Goal: Obtain resource: Download file/media

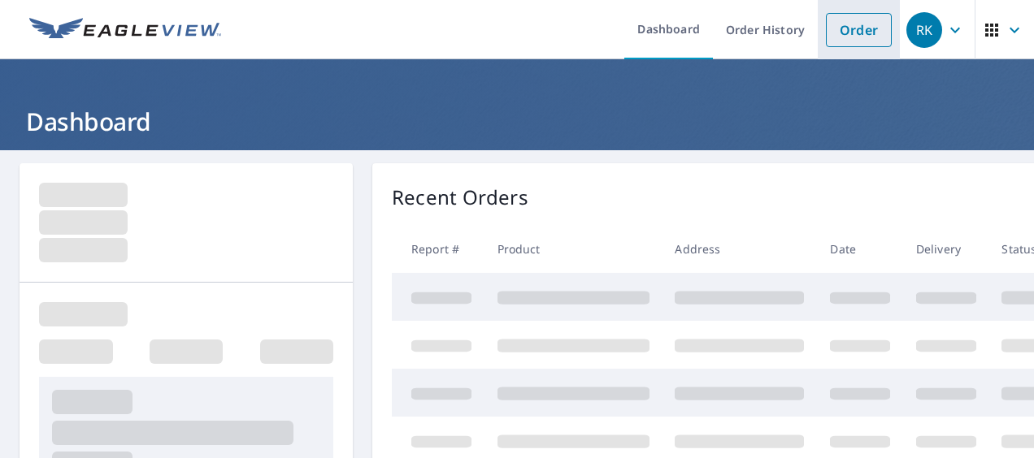
click at [836, 24] on link "Order" at bounding box center [859, 30] width 66 height 34
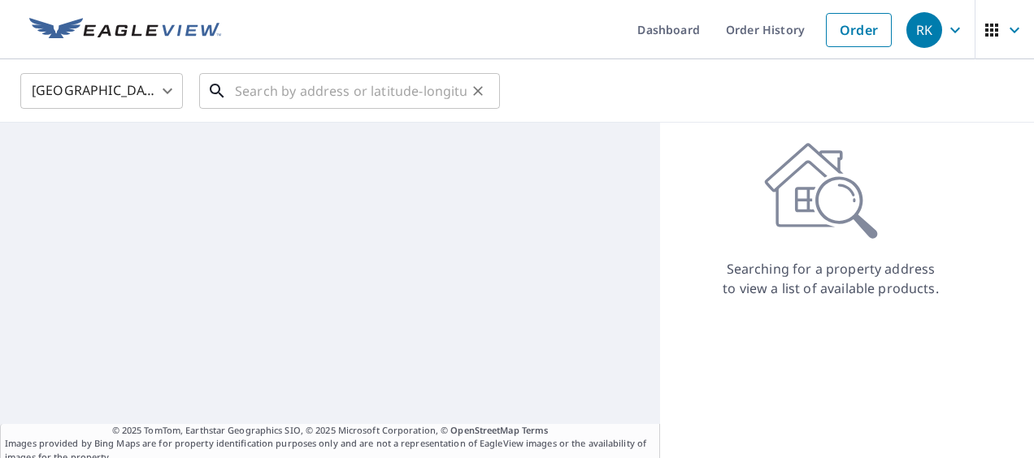
click at [369, 94] on input "text" at bounding box center [351, 91] width 232 height 46
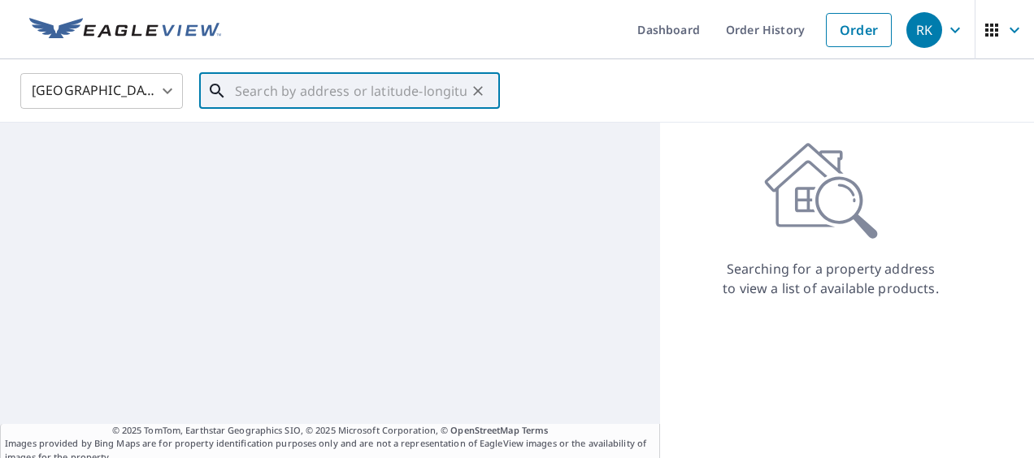
paste input "[STREET_ADDRESS]"
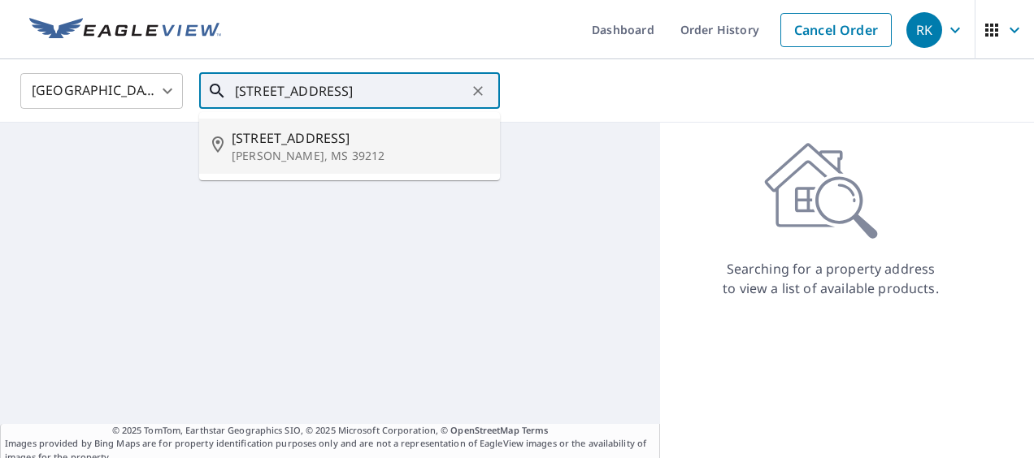
click at [332, 148] on p "[PERSON_NAME], MS 39212" at bounding box center [359, 156] width 255 height 16
type input "[STREET_ADDRESS]"
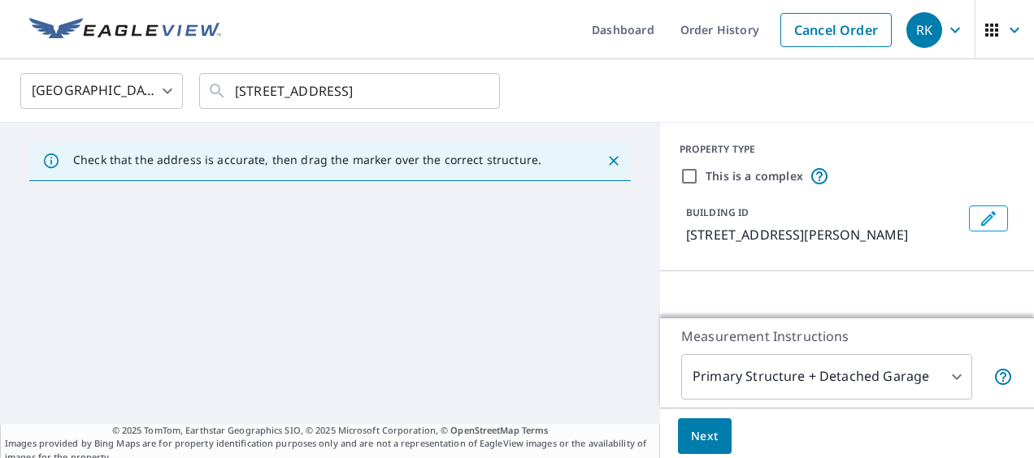
click at [606, 159] on icon "Close" at bounding box center [614, 161] width 16 height 16
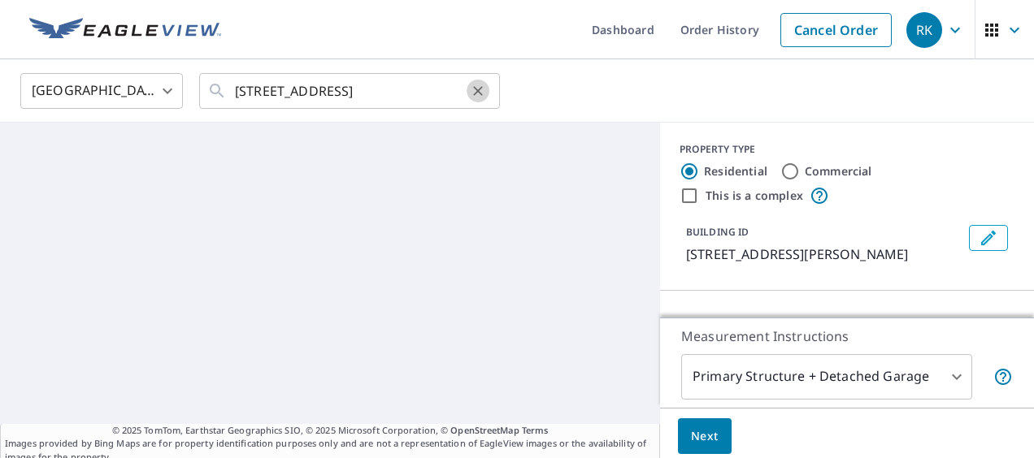
click at [471, 91] on icon "Clear" at bounding box center [478, 91] width 16 height 16
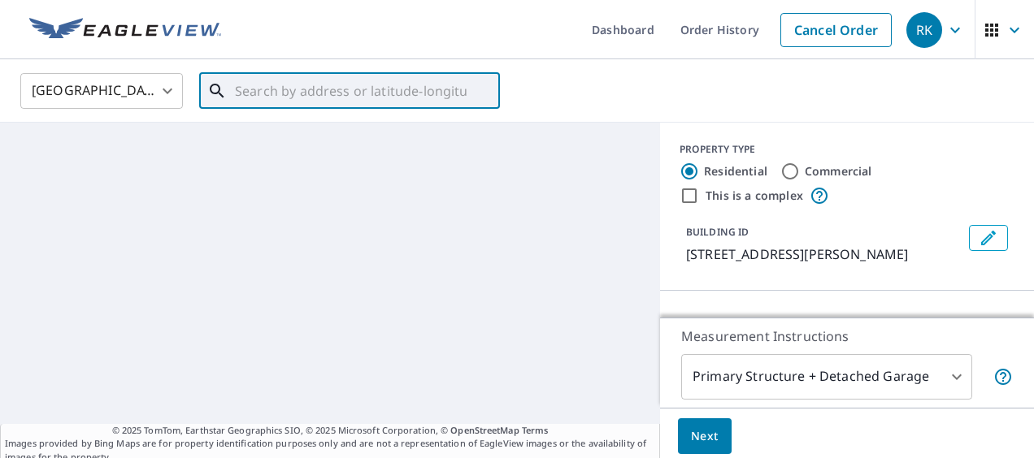
click at [406, 93] on input "text" at bounding box center [351, 91] width 232 height 46
paste input "[STREET_ADDRESS]"
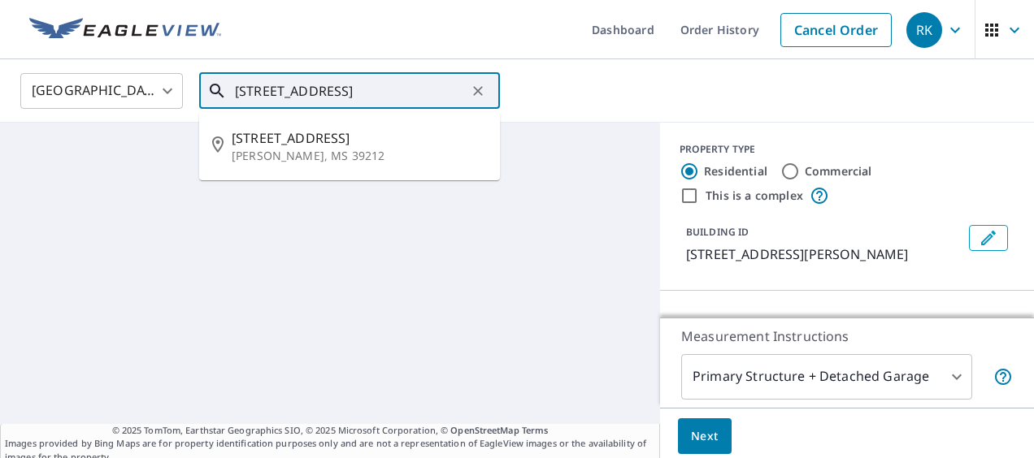
scroll to position [0, 57]
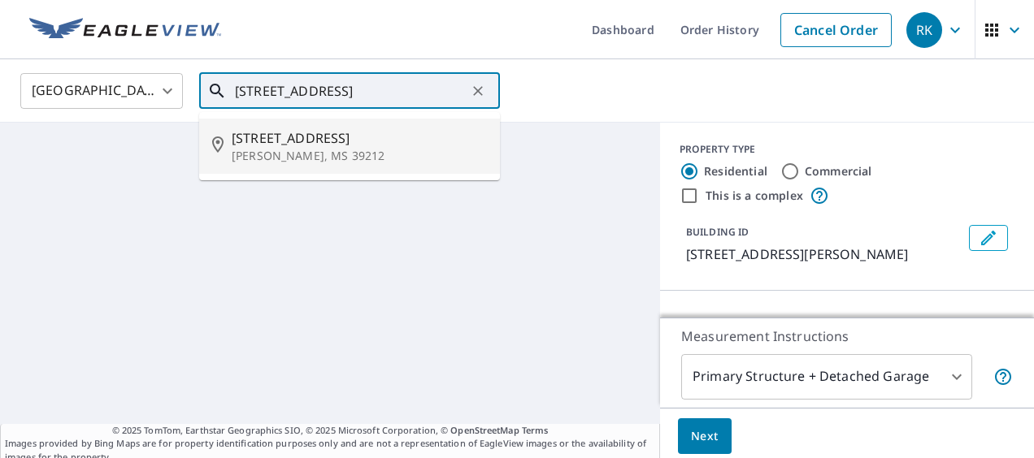
click at [351, 132] on span "[STREET_ADDRESS]" at bounding box center [359, 138] width 255 height 20
type input "[STREET_ADDRESS]"
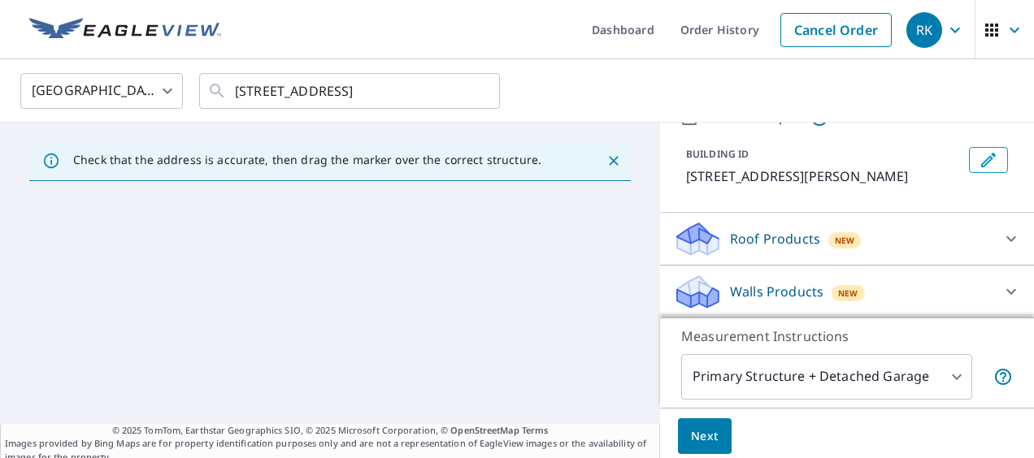
scroll to position [0, 0]
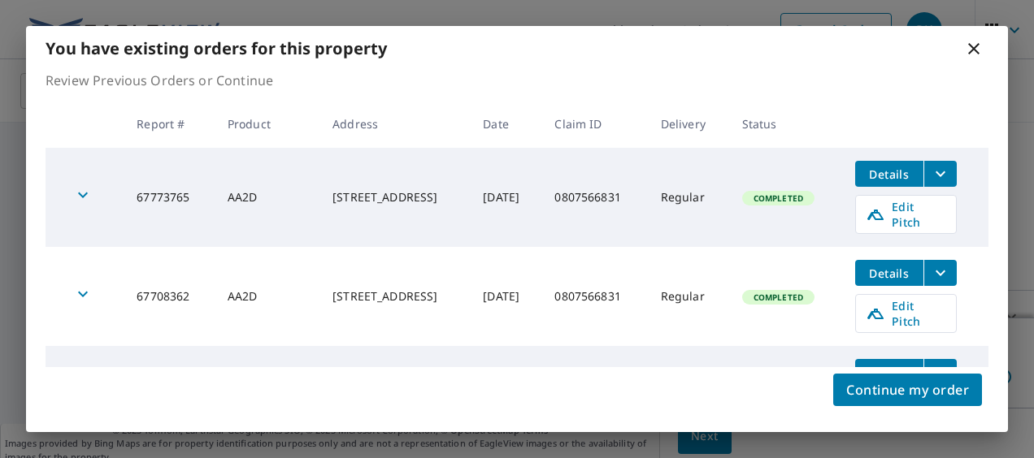
click at [332, 286] on body "RK RK Dashboard Order History Cancel Order RK United States US ​ [STREET_ADDRES…" at bounding box center [517, 229] width 1034 height 458
click at [950, 267] on button "filesDropdownBtn-67708362" at bounding box center [939, 273] width 33 height 26
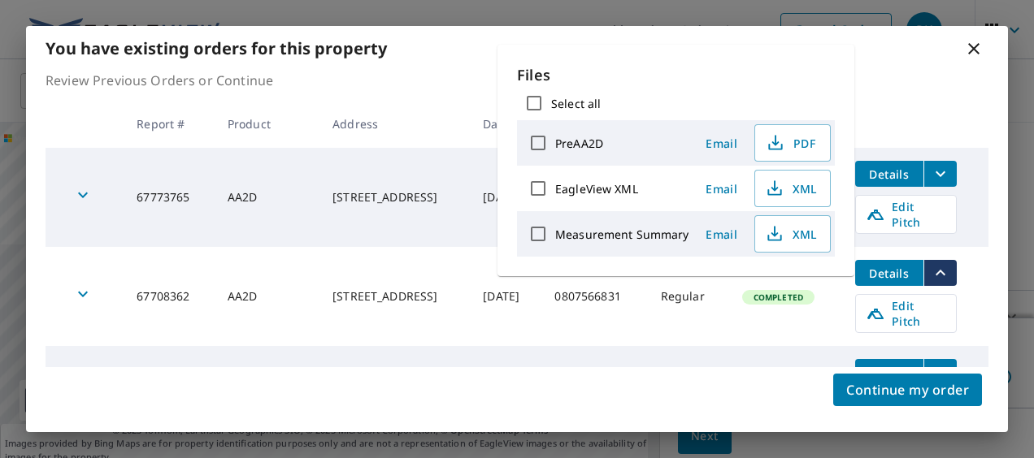
drag, startPoint x: 733, startPoint y: 324, endPoint x: 740, endPoint y: 319, distance: 8.8
click at [729, 346] on td "Regular" at bounding box center [688, 395] width 81 height 99
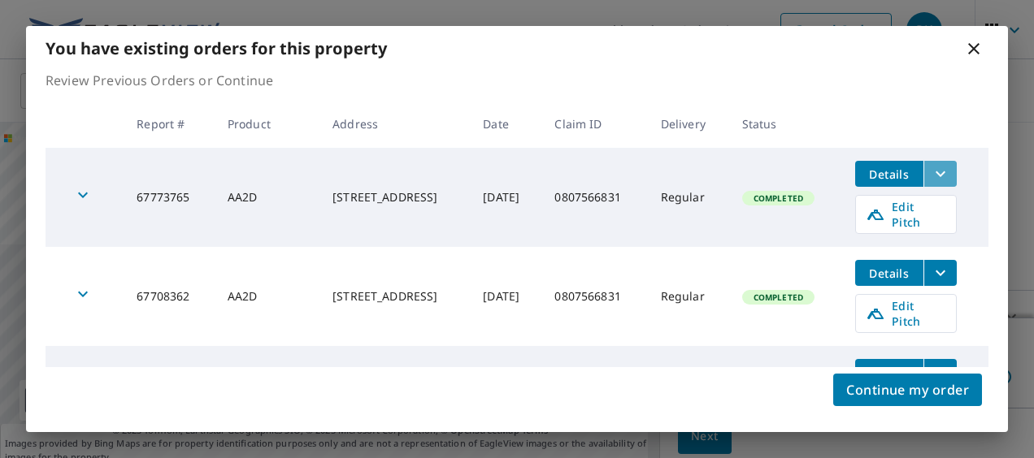
click at [936, 184] on button "filesDropdownBtn-67773765" at bounding box center [939, 174] width 33 height 26
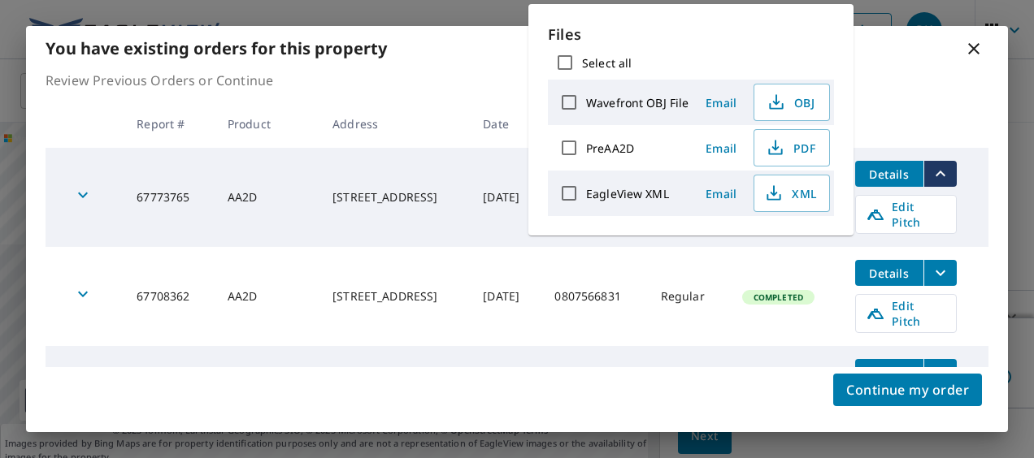
click at [941, 181] on icon "filesDropdownBtn-67773765" at bounding box center [941, 174] width 20 height 20
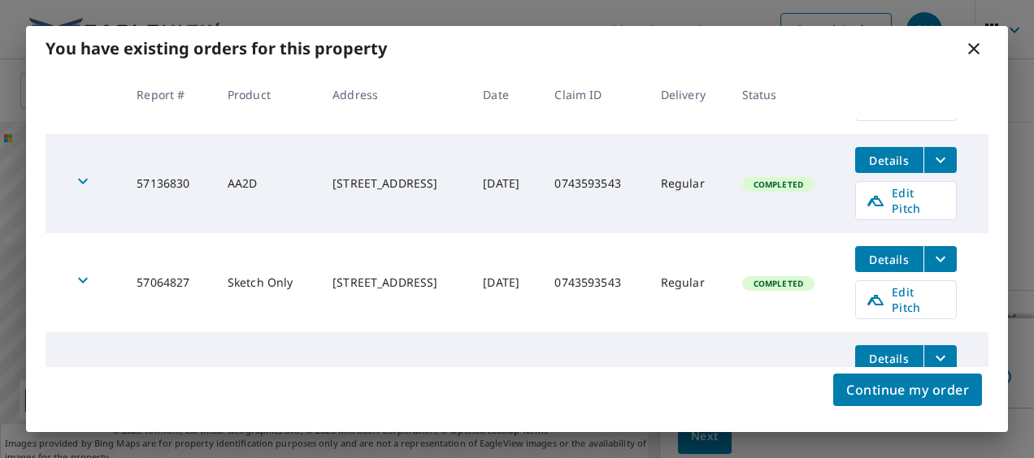
scroll to position [217, 0]
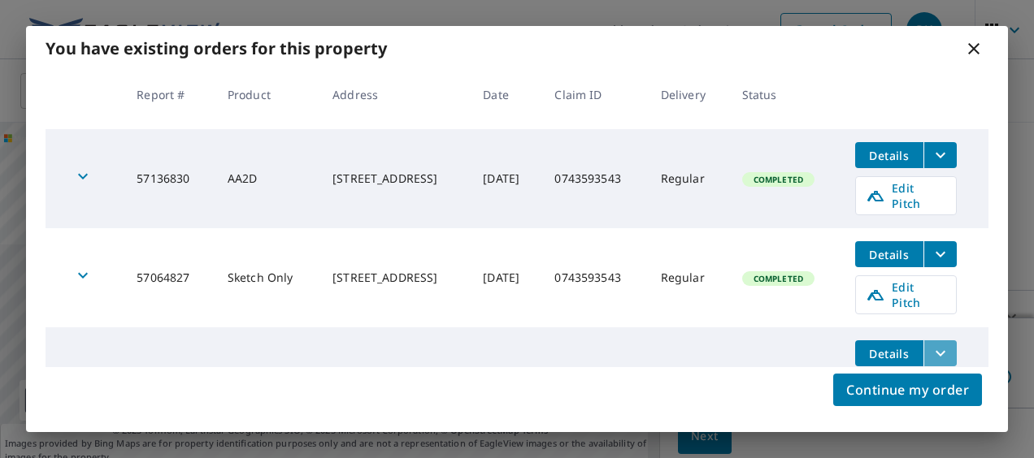
click at [940, 344] on icon "filesDropdownBtn-57063059" at bounding box center [941, 354] width 20 height 20
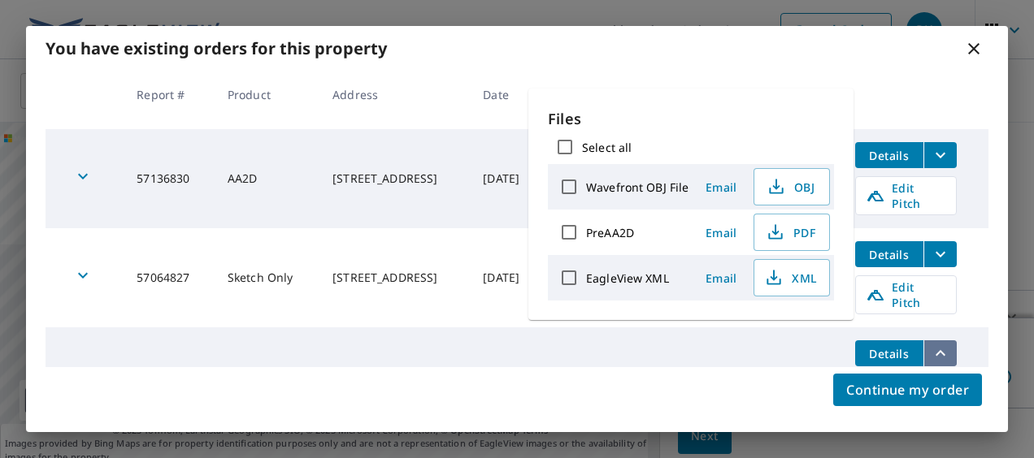
click at [940, 344] on icon "filesDropdownBtn-57063059" at bounding box center [941, 354] width 20 height 20
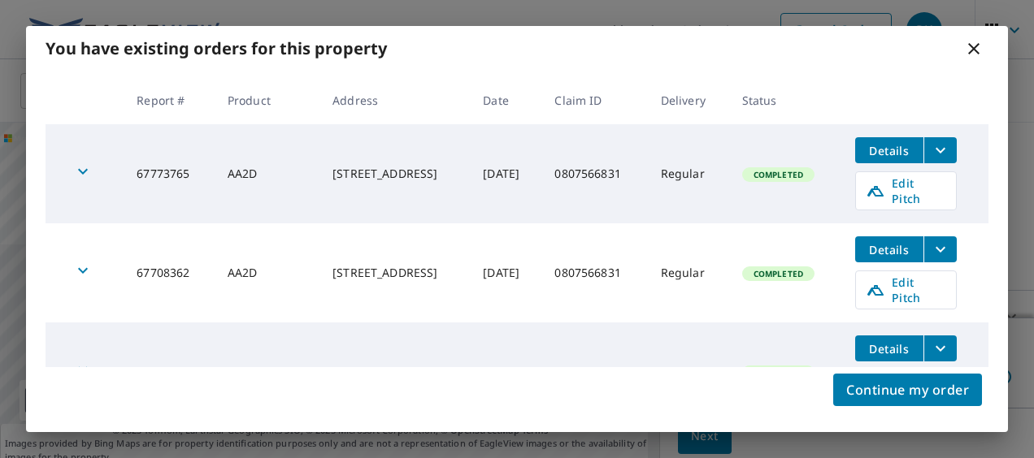
scroll to position [0, 0]
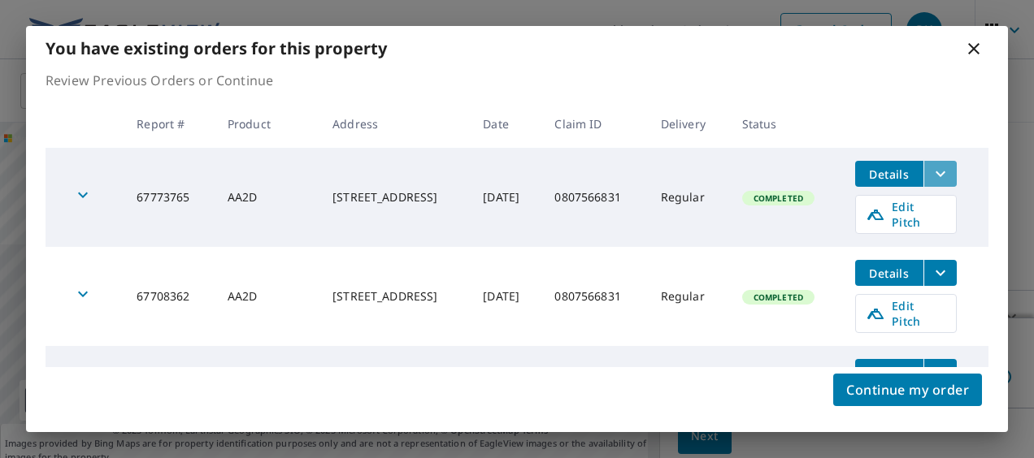
click at [934, 179] on icon "filesDropdownBtn-67773765" at bounding box center [941, 174] width 20 height 20
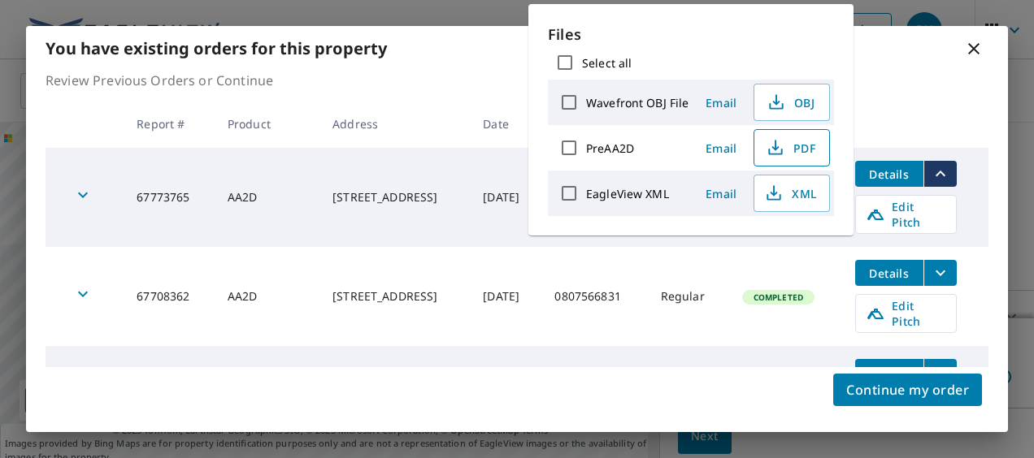
click at [802, 149] on span "PDF" at bounding box center [790, 148] width 52 height 20
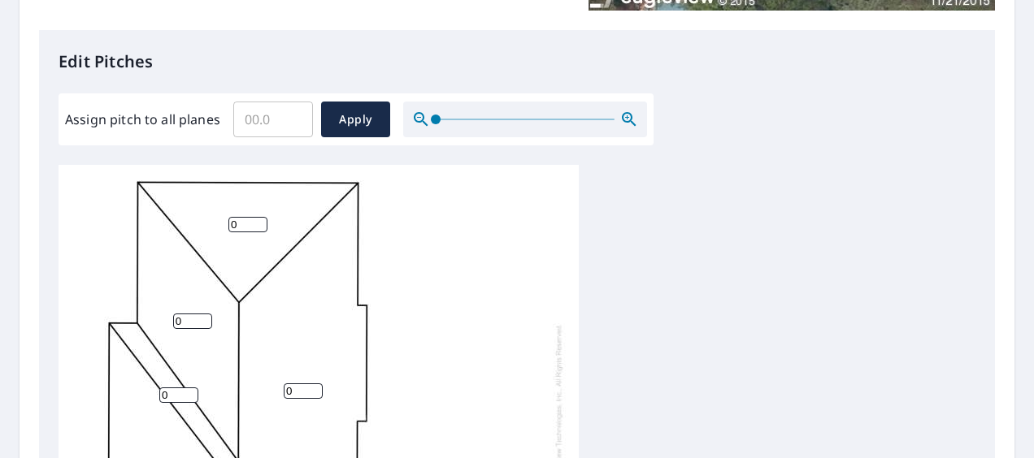
scroll to position [16, 0]
click at [271, 127] on input "Assign pitch to all planes" at bounding box center [273, 120] width 80 height 46
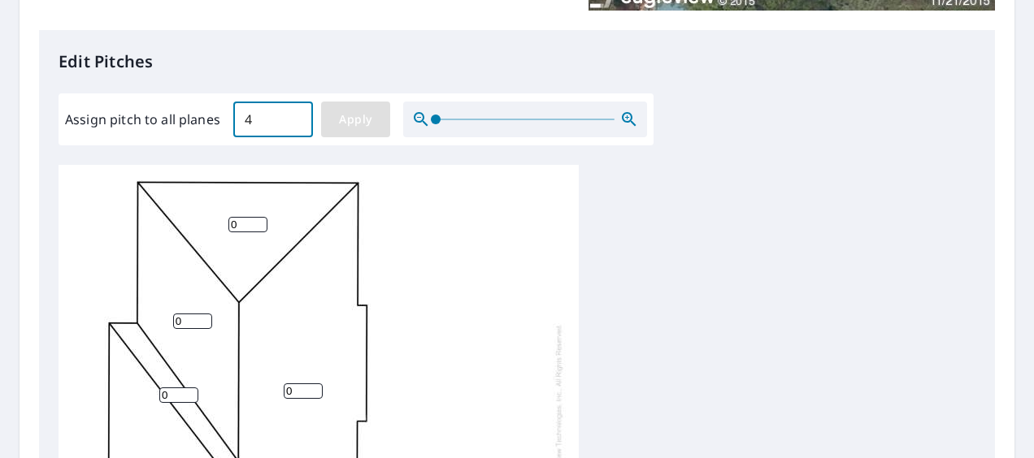
type input "4"
click at [346, 114] on span "Apply" at bounding box center [355, 120] width 43 height 20
type input "4"
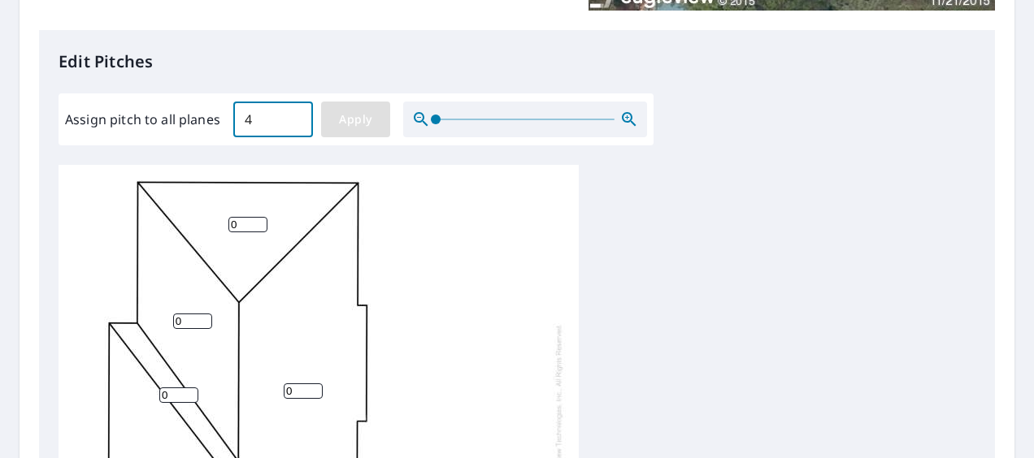
type input "4"
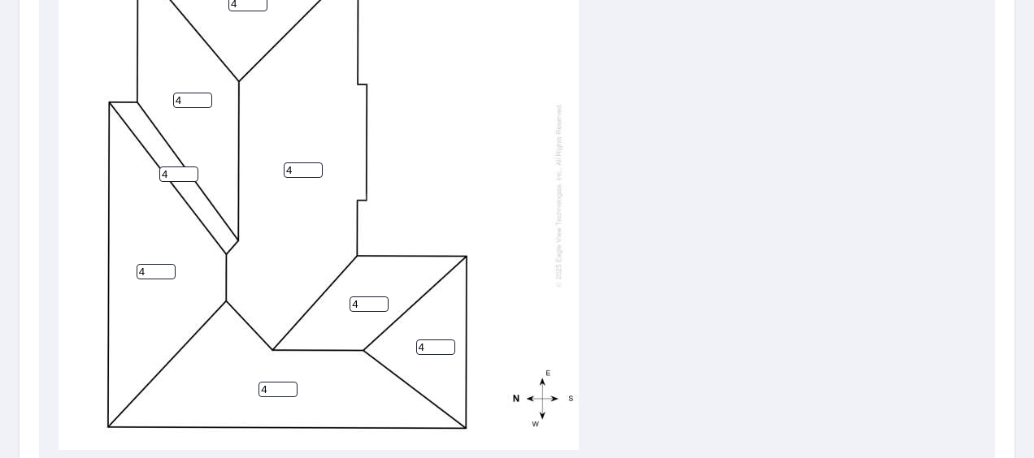
scroll to position [827, 0]
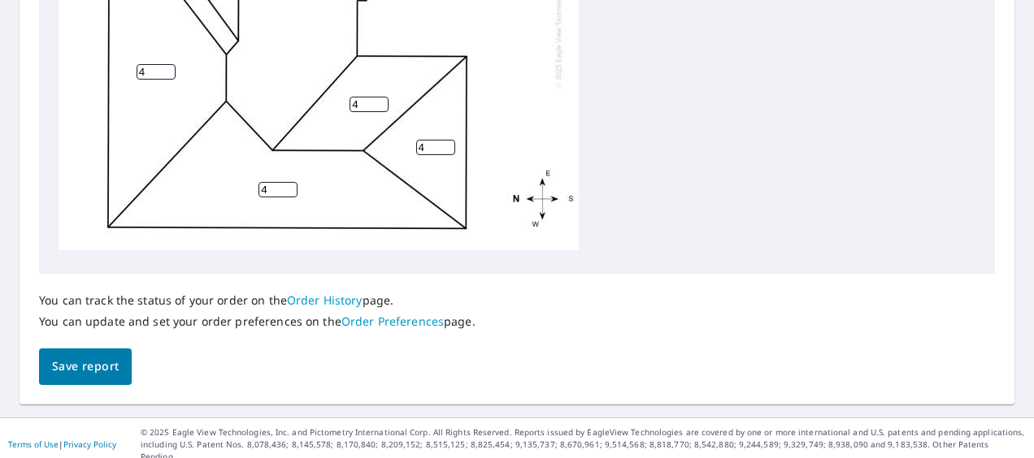
click at [93, 366] on span "Save report" at bounding box center [85, 367] width 67 height 20
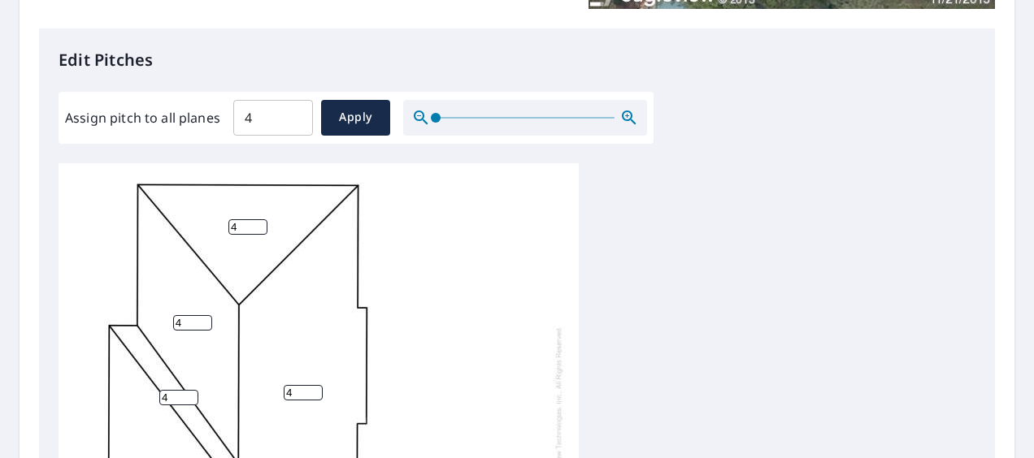
scroll to position [0, 0]
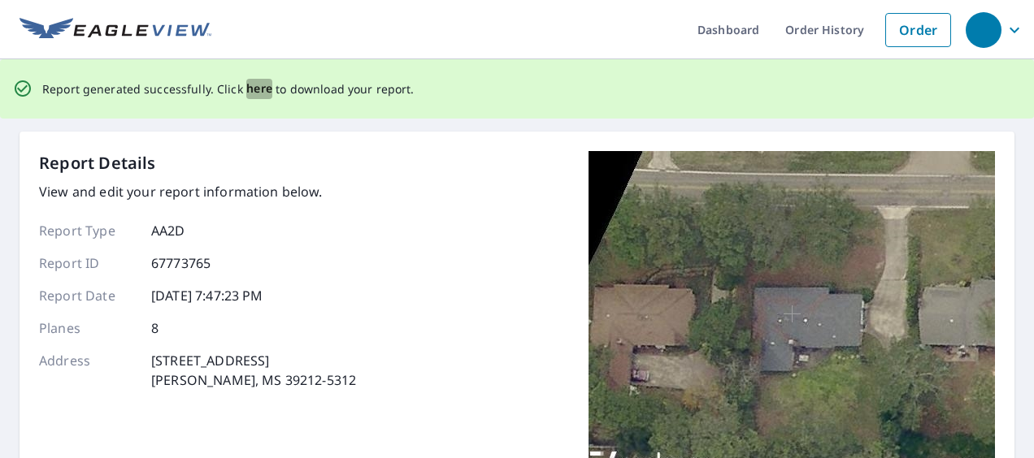
click at [257, 86] on span "here" at bounding box center [259, 89] width 27 height 20
